Goal: Navigation & Orientation: Understand site structure

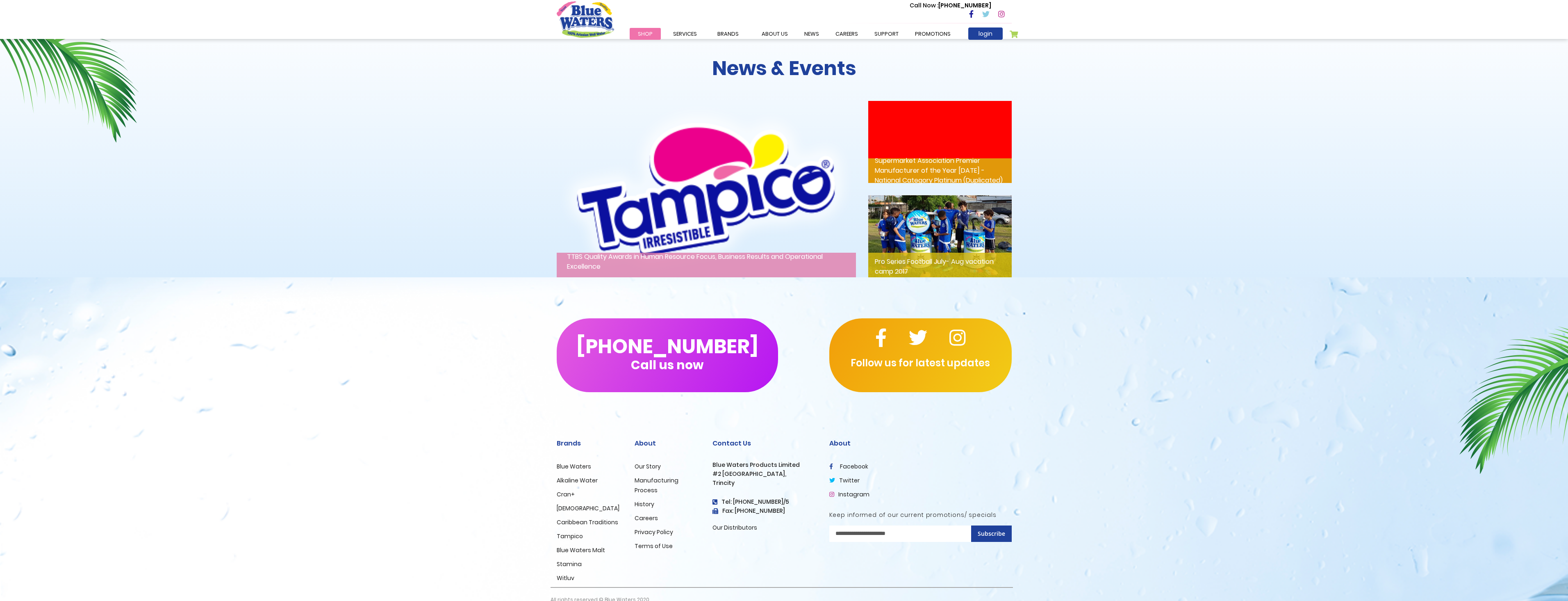
scroll to position [1111, 0]
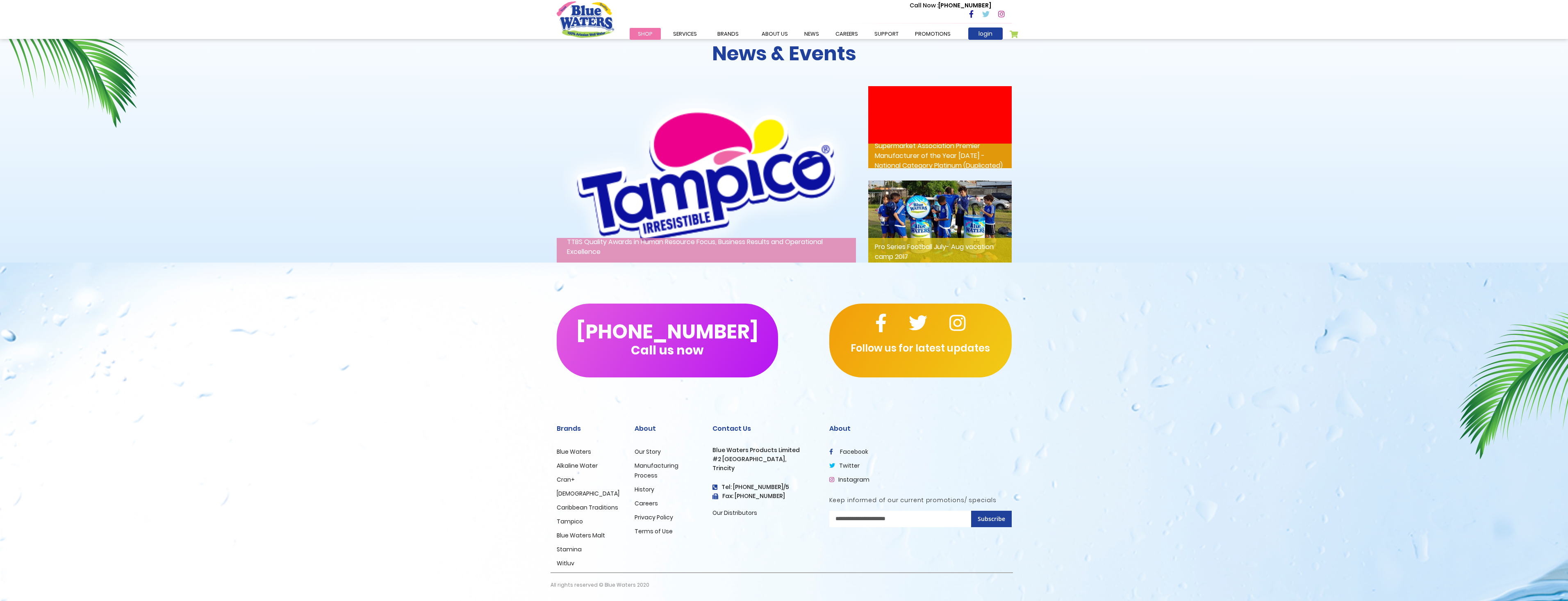
click at [648, 453] on link "Our Story" at bounding box center [648, 451] width 26 height 8
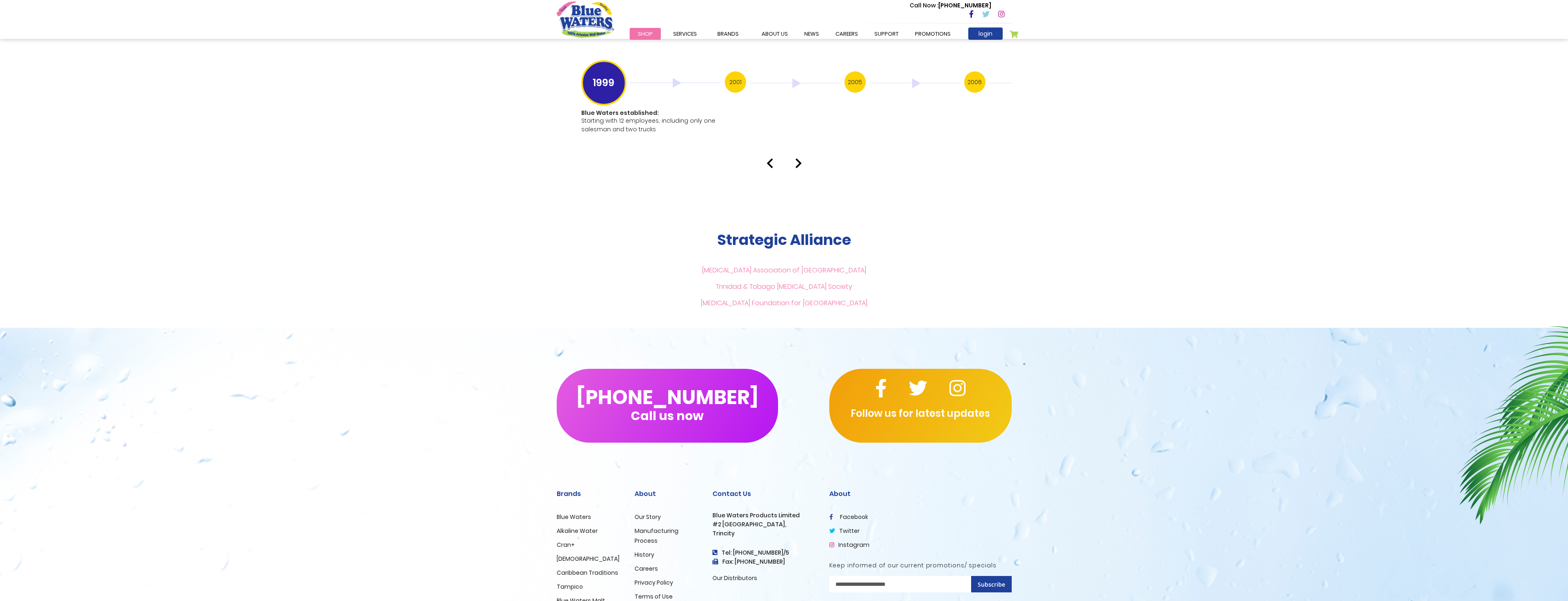
scroll to position [1713, 0]
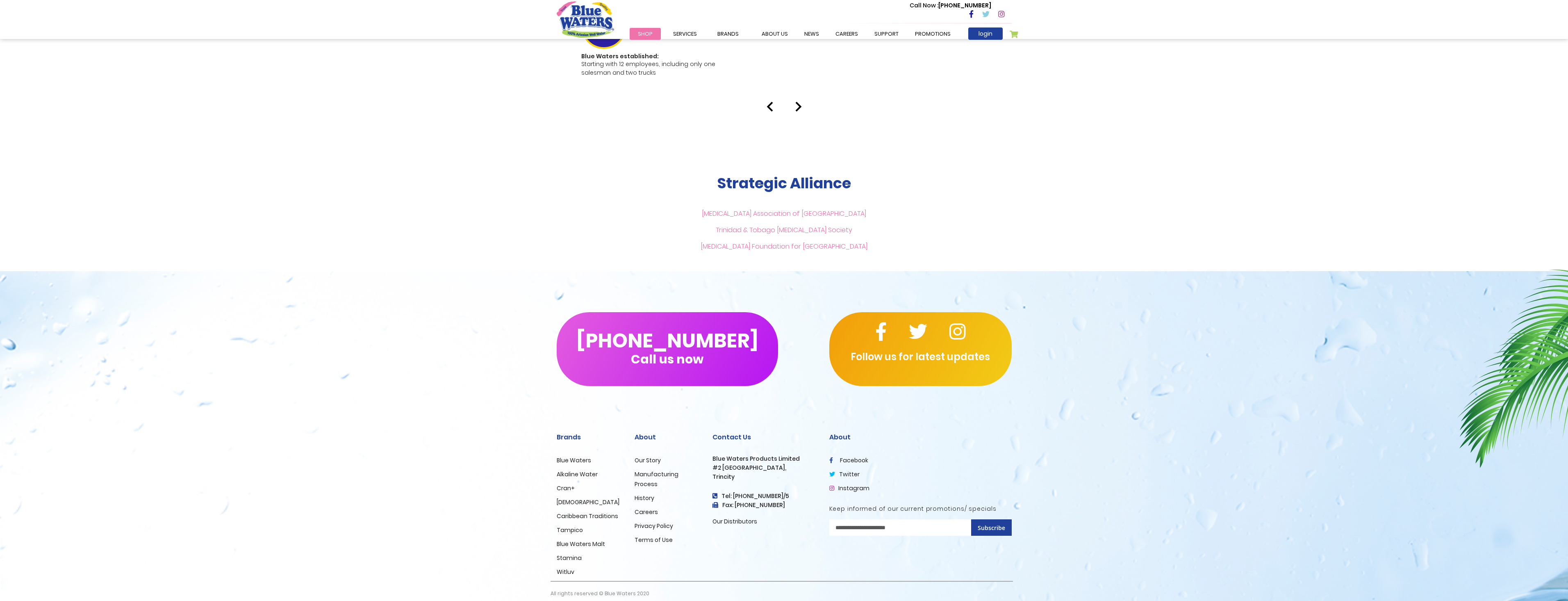
click at [645, 508] on link "Careers" at bounding box center [646, 511] width 23 height 8
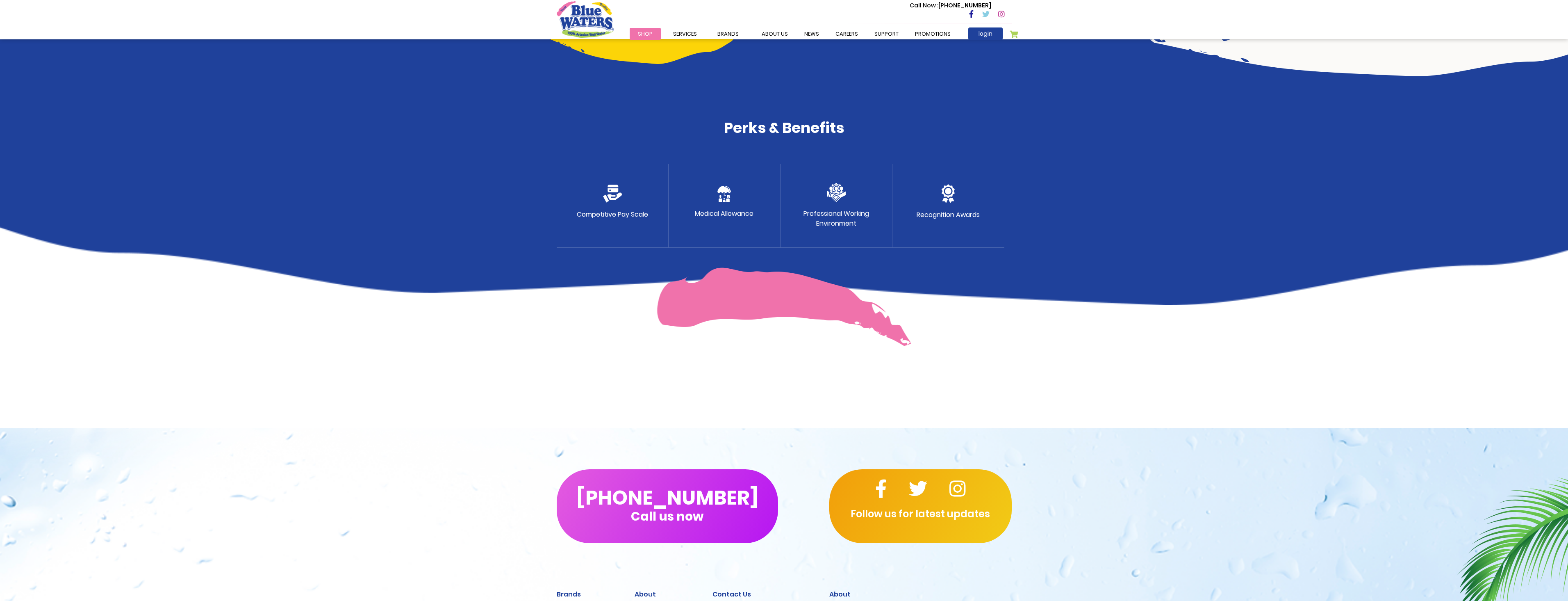
scroll to position [535, 0]
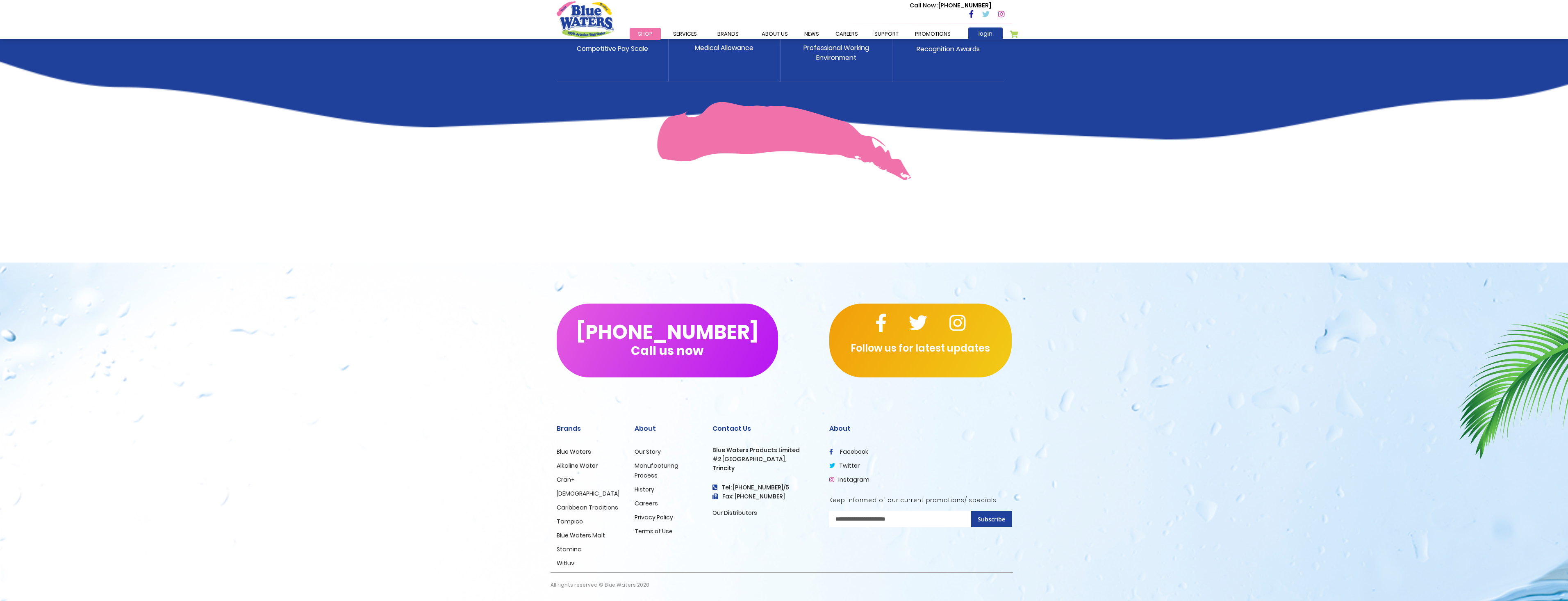
click at [733, 514] on link "Our Distributors" at bounding box center [734, 512] width 44 height 8
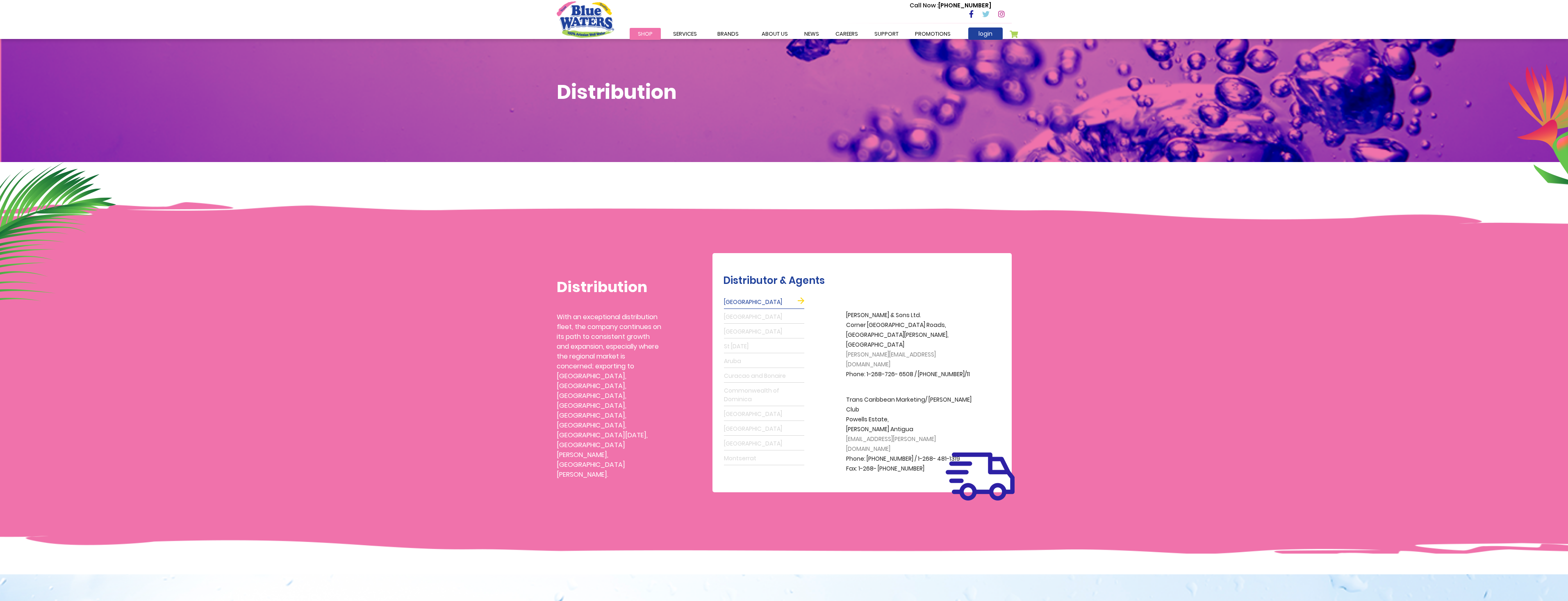
click at [740, 329] on link "Barbados" at bounding box center [764, 332] width 80 height 13
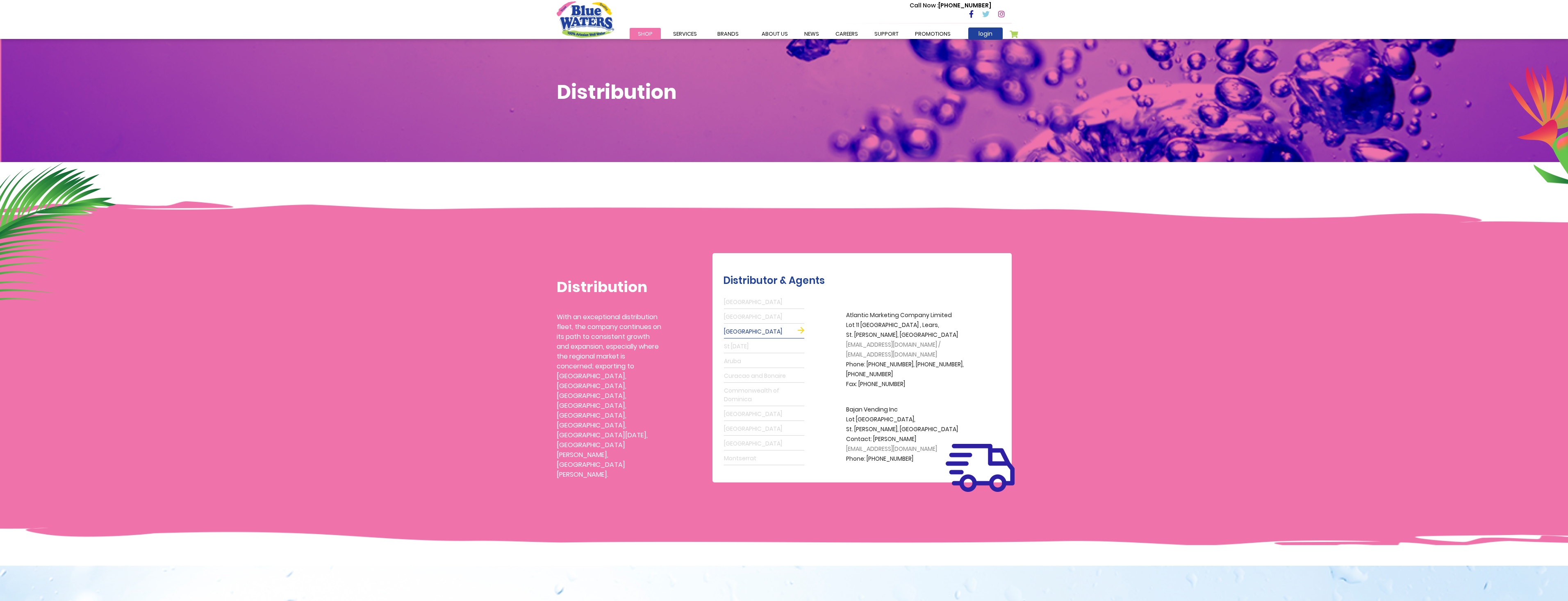
click at [738, 317] on link "Grenada" at bounding box center [764, 317] width 80 height 13
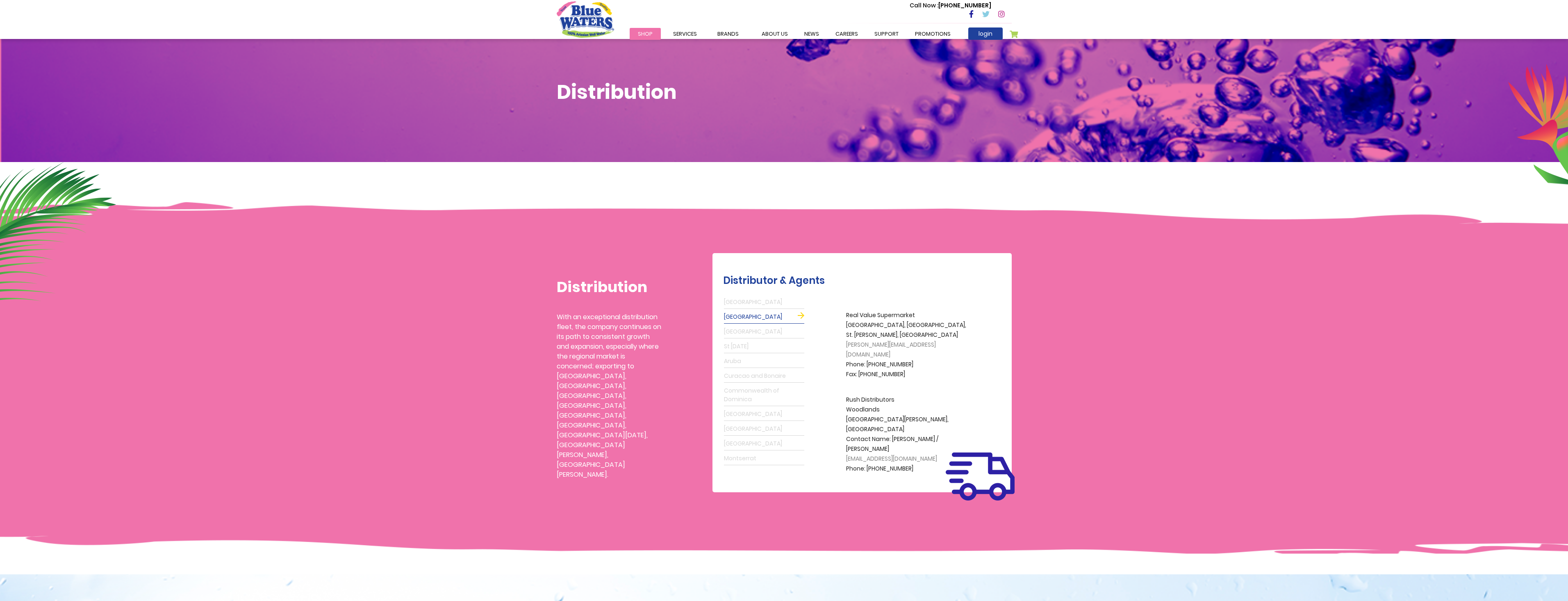
click at [738, 343] on link "St Lucia" at bounding box center [764, 346] width 80 height 13
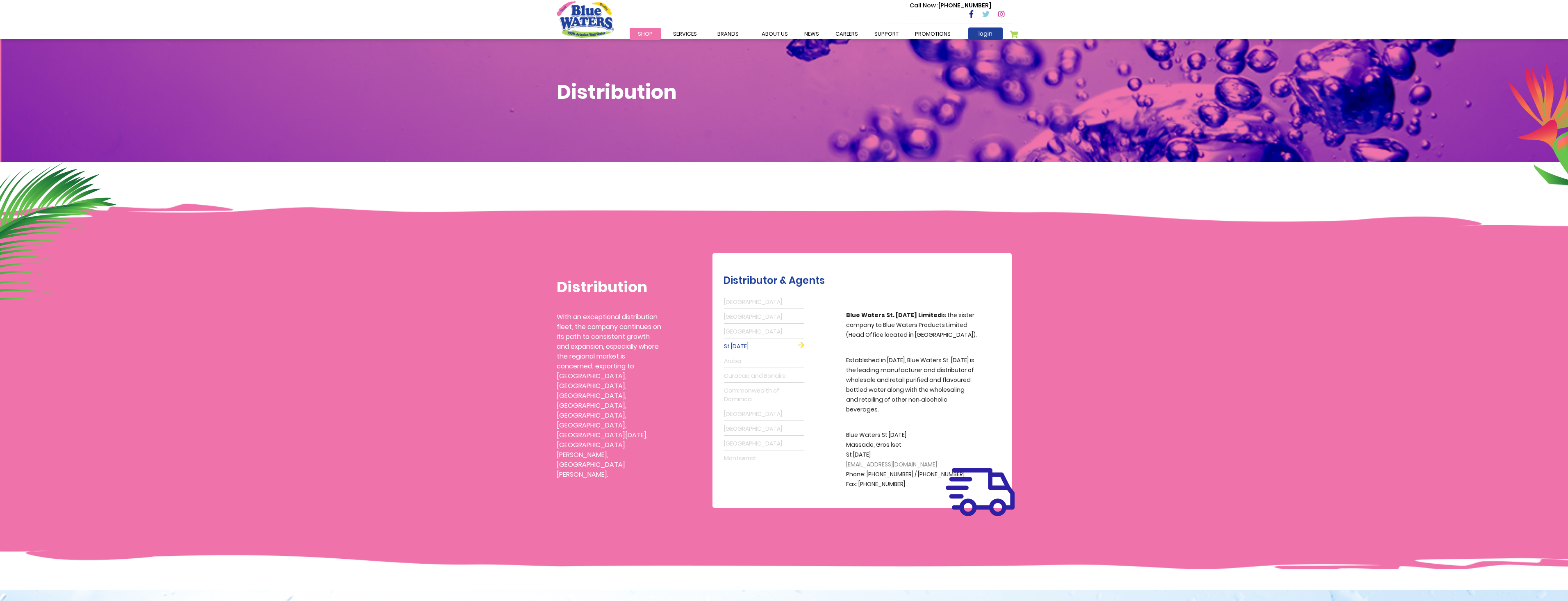
click at [738, 362] on link "Aruba" at bounding box center [764, 362] width 80 height 13
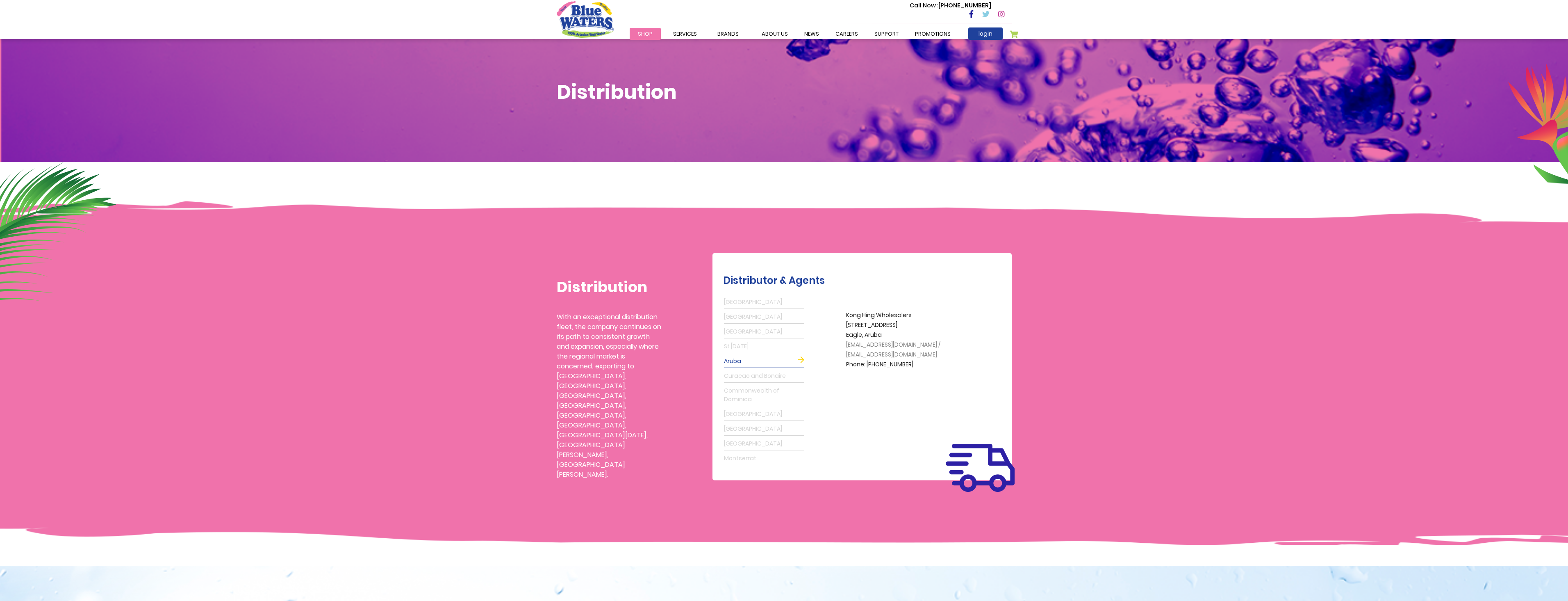
click at [738, 373] on link "Curacao and Bonaire" at bounding box center [764, 376] width 80 height 13
click at [739, 393] on link "Commonwealth of Dominica" at bounding box center [764, 395] width 80 height 22
click at [738, 410] on link "Guyana" at bounding box center [764, 414] width 80 height 13
click at [737, 429] on link "St Maarten" at bounding box center [764, 429] width 80 height 13
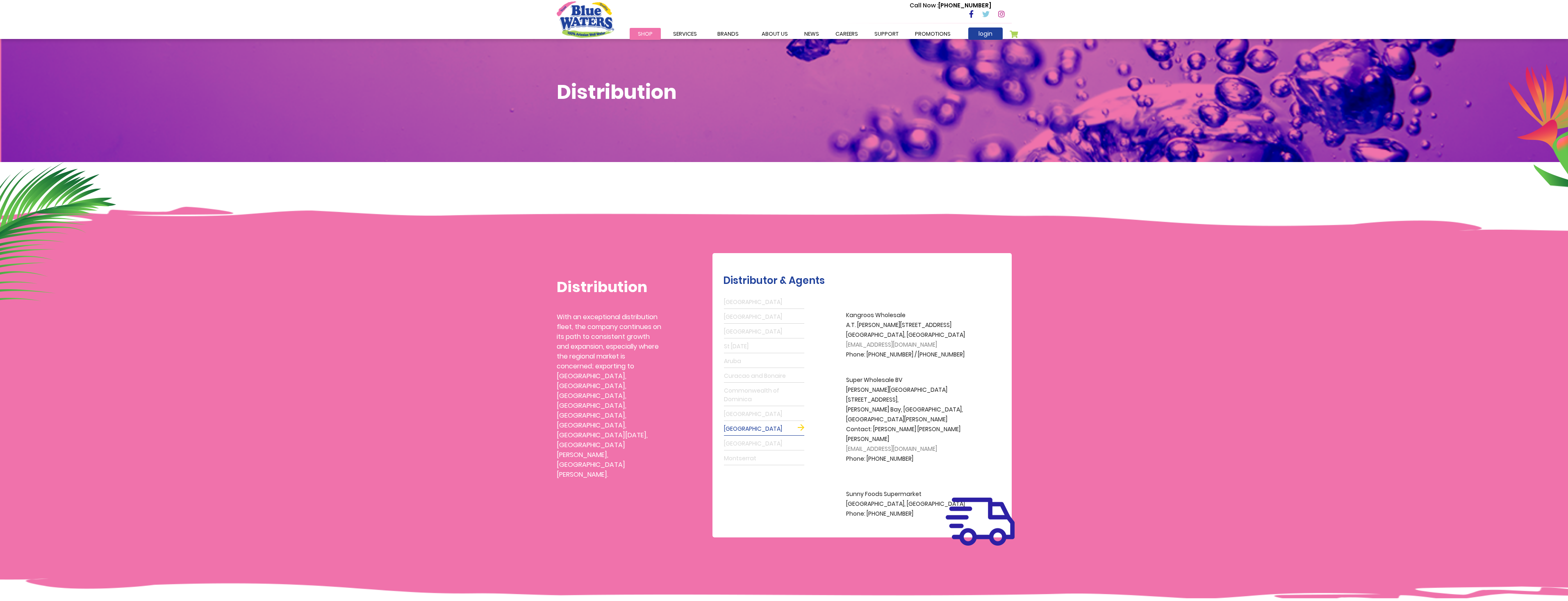
click at [735, 415] on link "Guyana" at bounding box center [764, 414] width 80 height 13
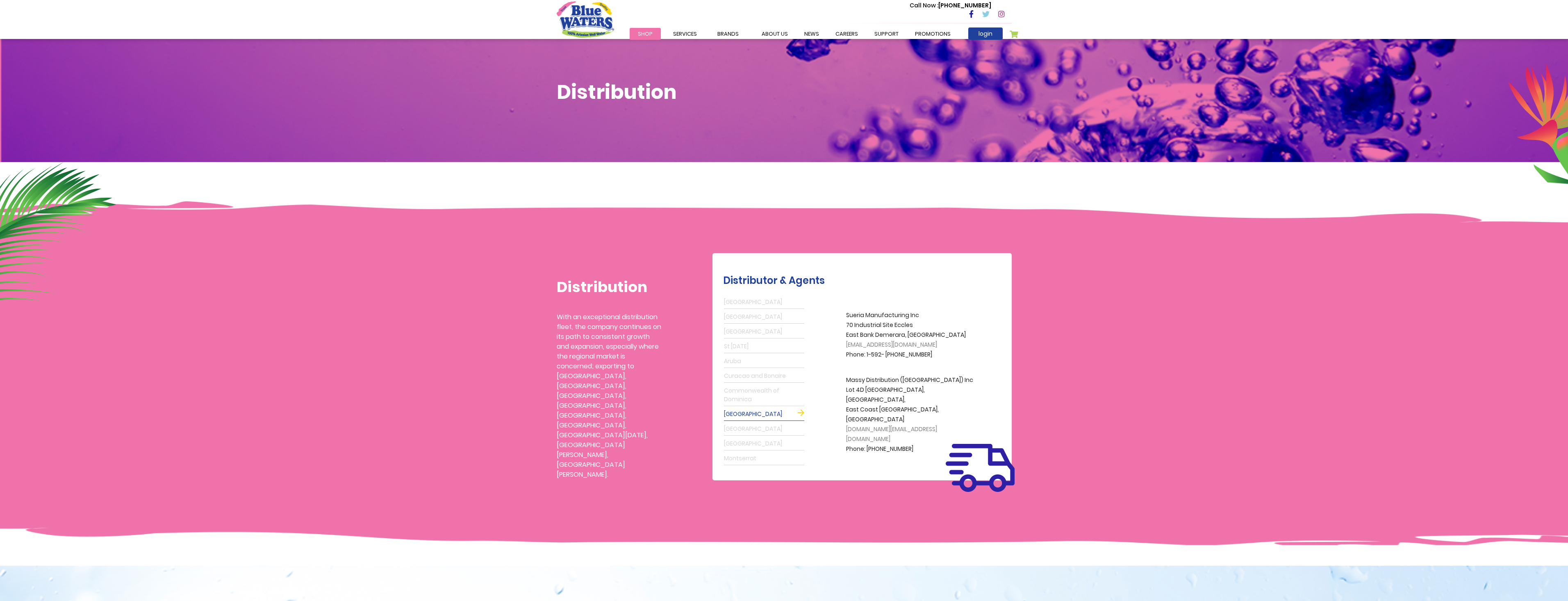
click at [735, 438] on link "Suriname" at bounding box center [764, 444] width 80 height 13
click at [734, 456] on link "Montserrat" at bounding box center [764, 459] width 80 height 13
drag, startPoint x: 579, startPoint y: 20, endPoint x: 576, endPoint y: 29, distance: 9.5
click at [579, 20] on img "store logo" at bounding box center [586, 19] width 57 height 36
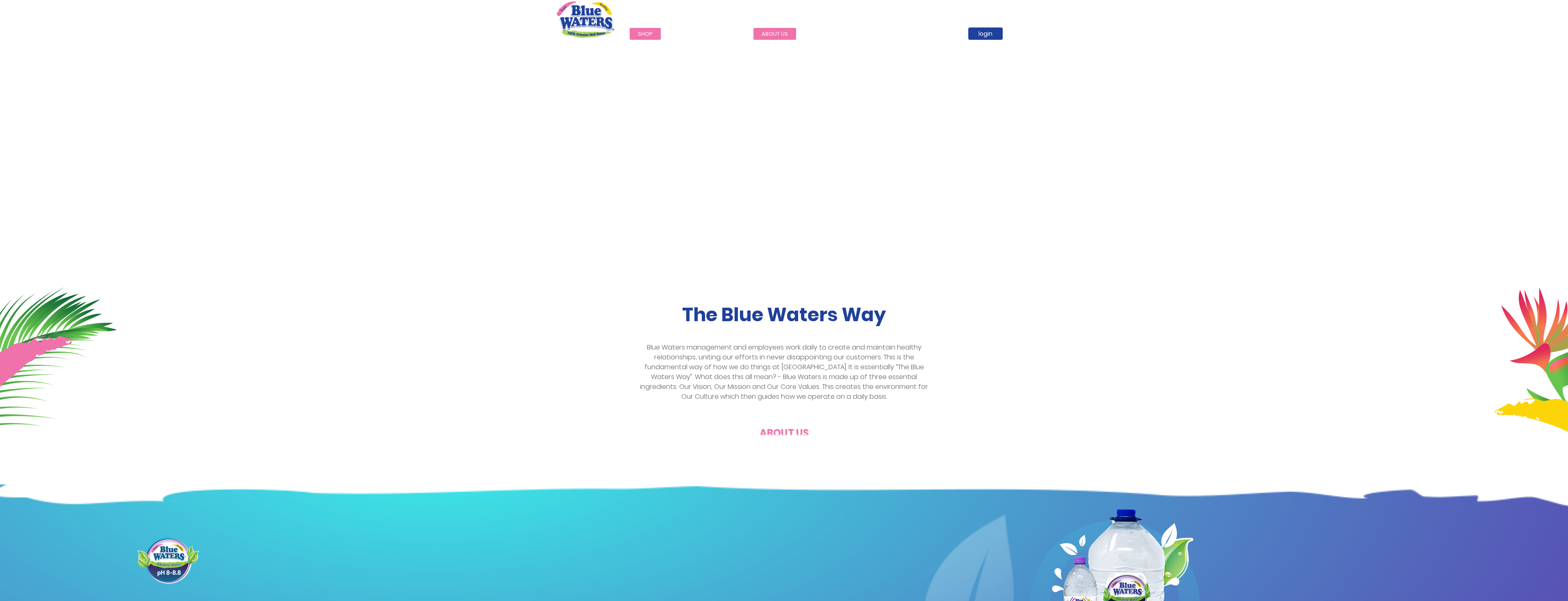
click at [766, 33] on link "about us" at bounding box center [775, 34] width 43 height 12
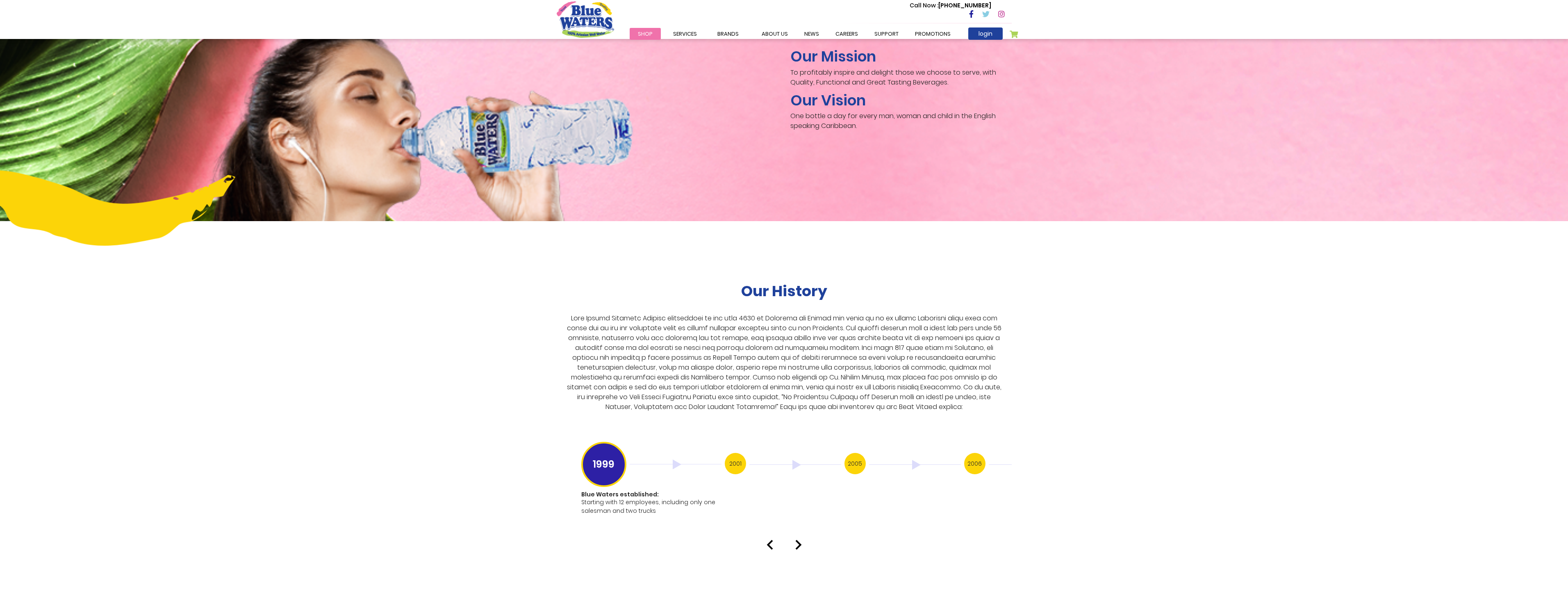
scroll to position [1230, 0]
